Goal: Obtain resource: Obtain resource

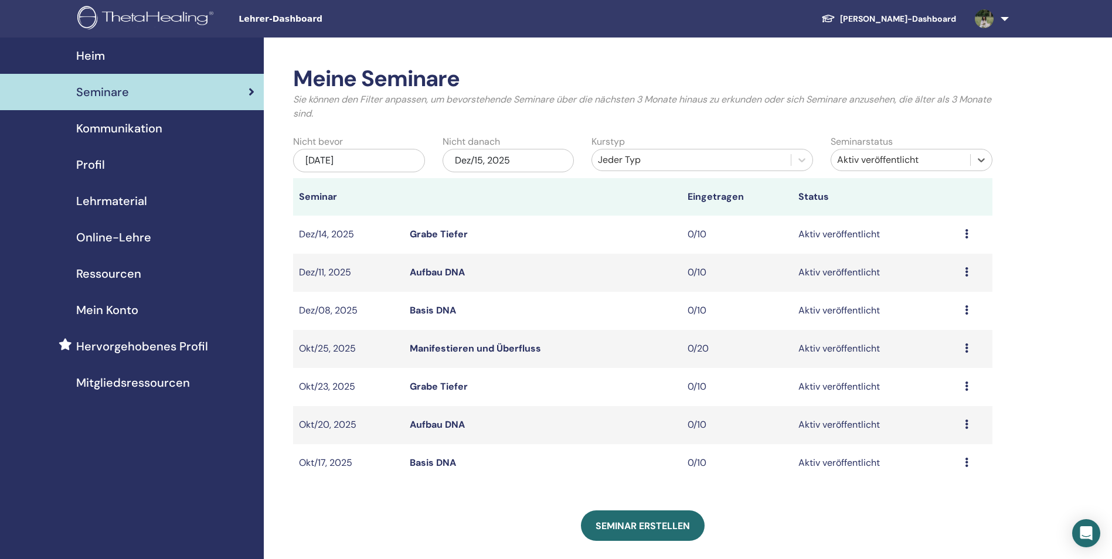
scroll to position [59, 0]
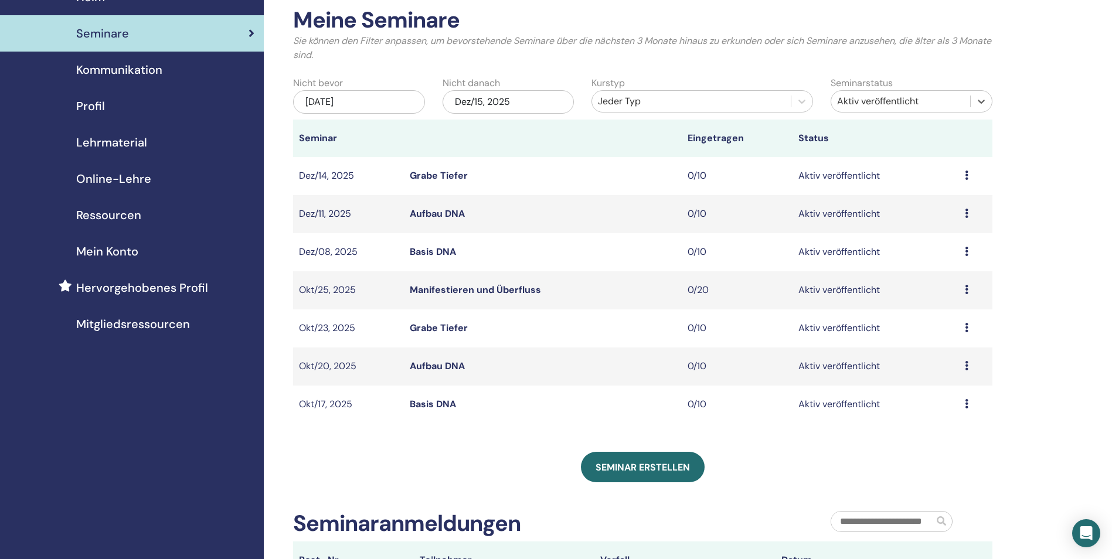
click at [141, 142] on span "Lehrmaterial" at bounding box center [111, 143] width 71 height 18
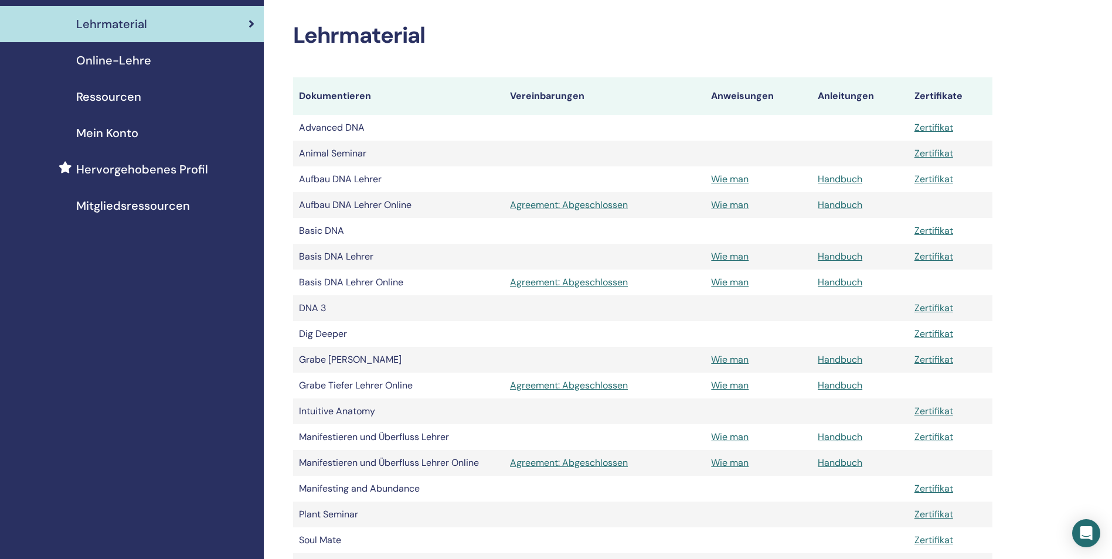
scroll to position [176, 0]
click at [724, 358] on link "Wie man" at bounding box center [730, 361] width 38 height 12
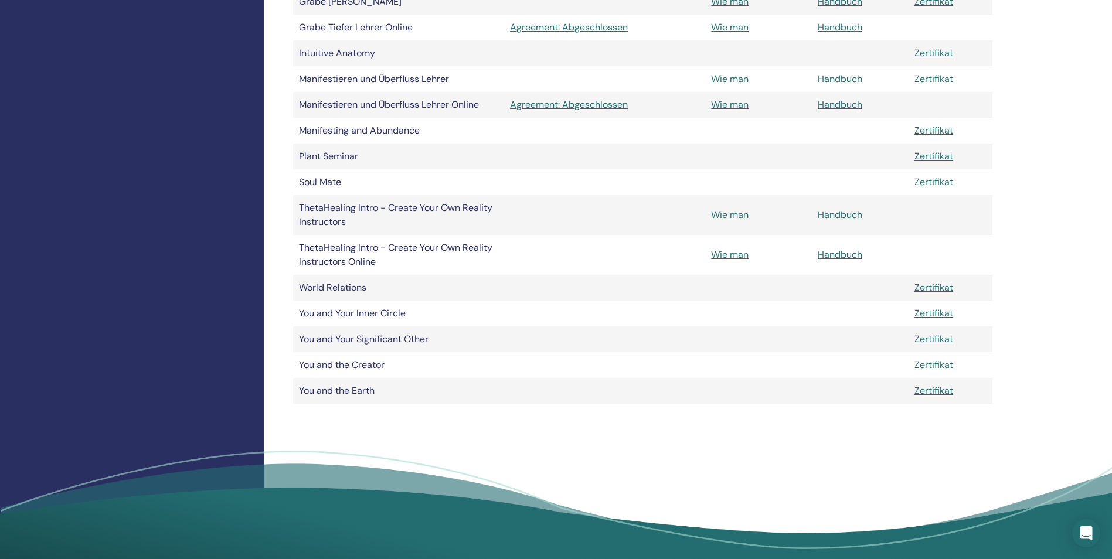
scroll to position [665, 0]
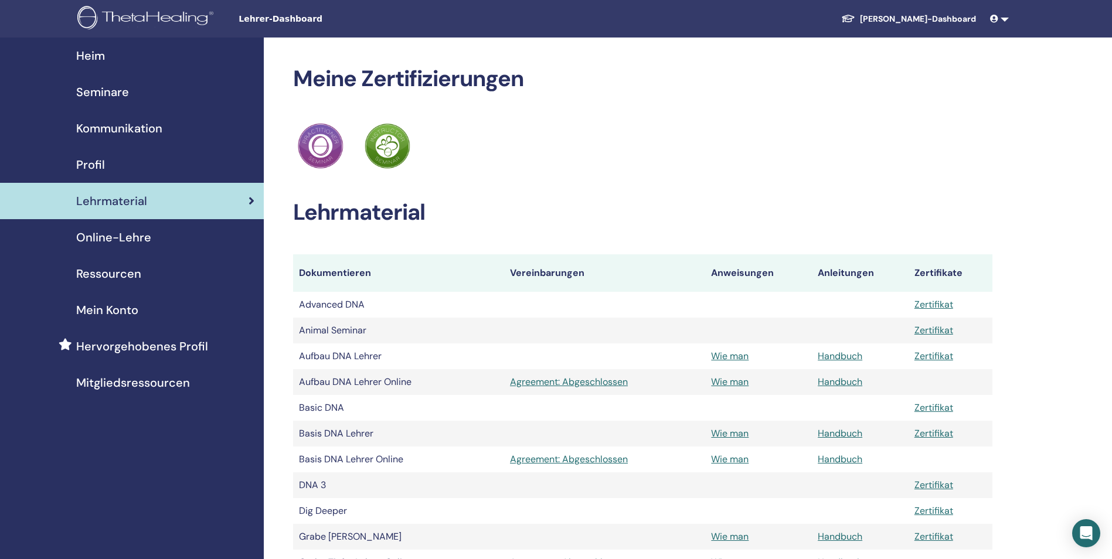
scroll to position [665, 0]
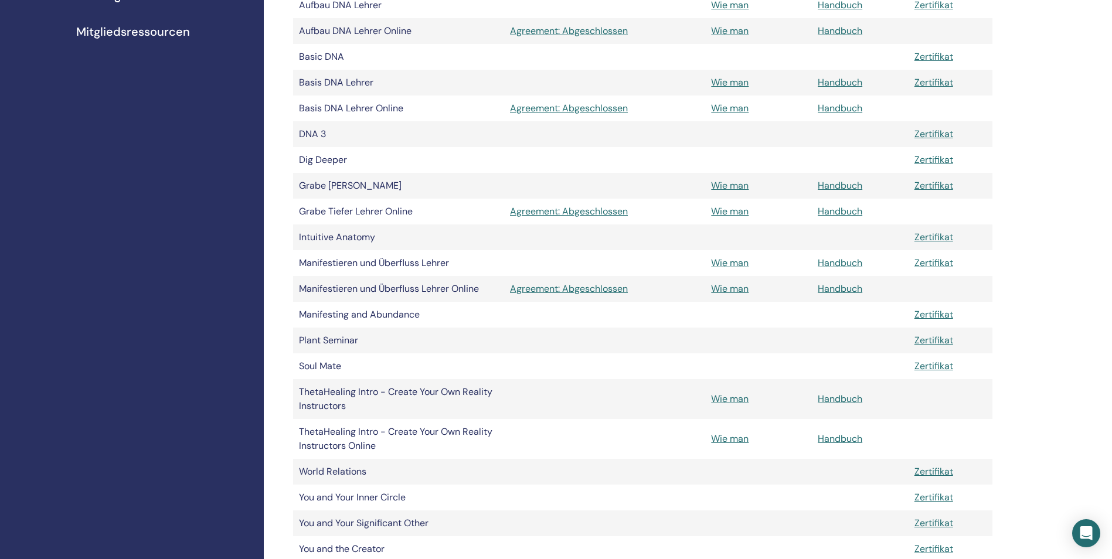
scroll to position [372, 0]
